Goal: Transaction & Acquisition: Purchase product/service

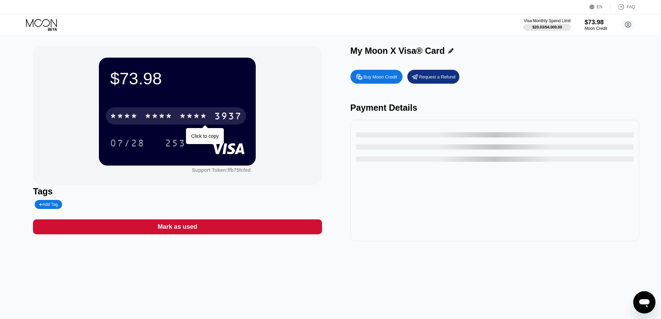
click at [166, 116] on div "* * * *" at bounding box center [159, 116] width 28 height 11
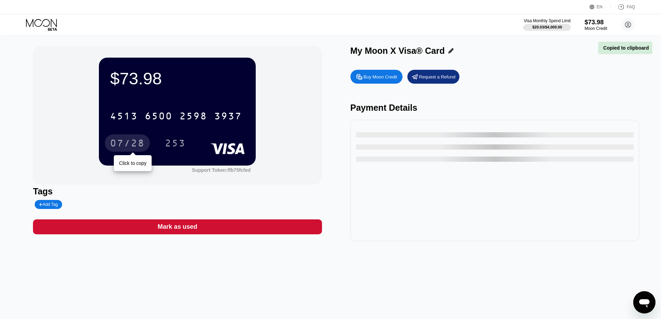
click at [134, 145] on div "07/28" at bounding box center [127, 143] width 35 height 11
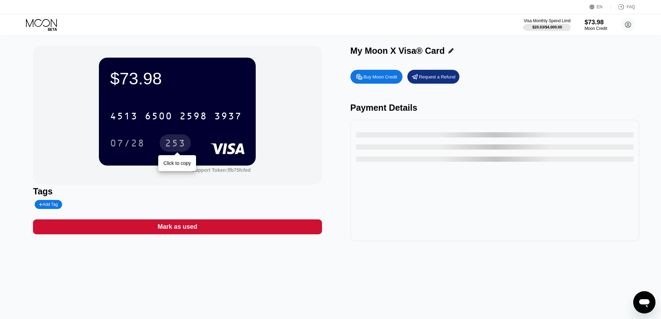
click at [170, 144] on div "253" at bounding box center [175, 143] width 21 height 11
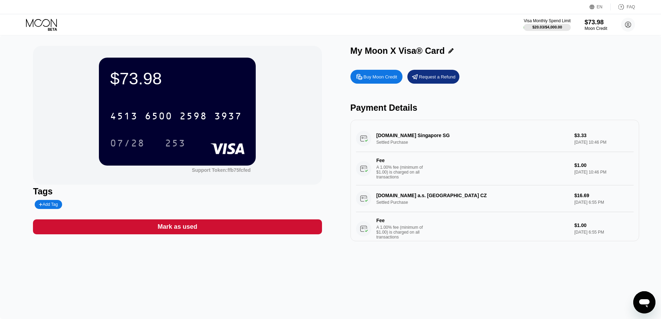
click at [53, 23] on icon at bounding box center [42, 25] width 32 height 12
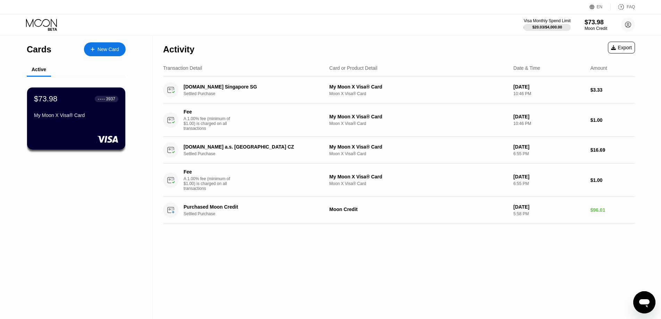
click at [100, 52] on div "New Card" at bounding box center [108, 49] width 22 height 6
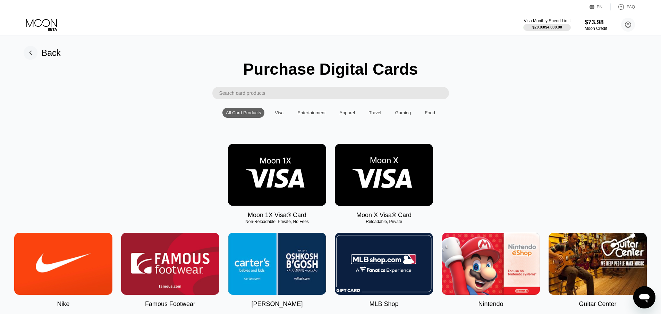
click at [269, 95] on input "Search card products" at bounding box center [334, 93] width 230 height 12
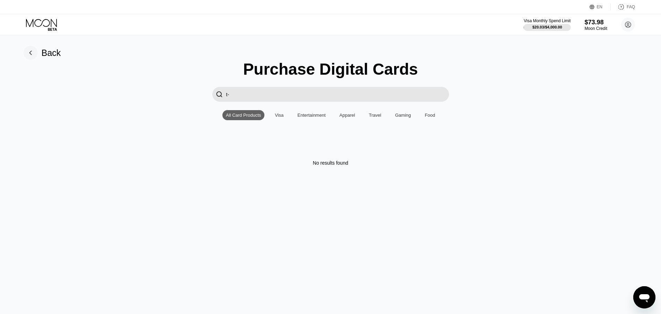
type input "t"
